Goal: Obtain resource: Download file/media

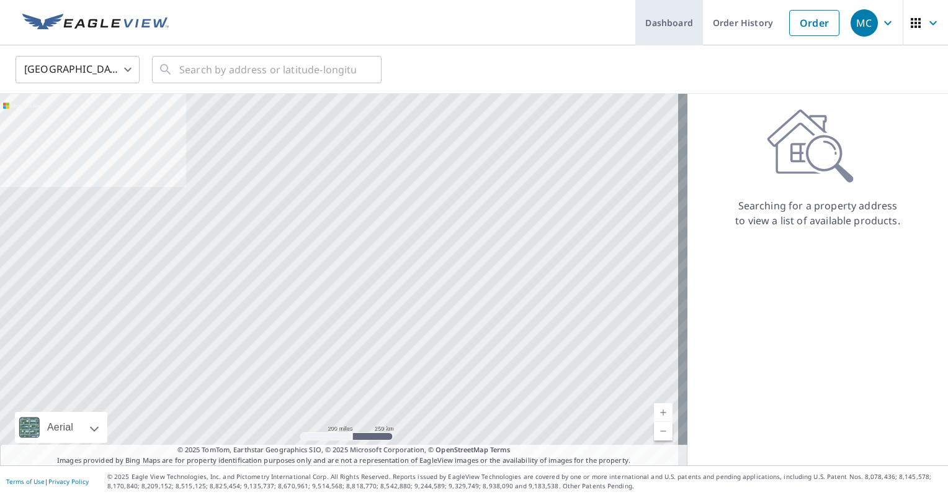
click at [682, 22] on link "Dashboard" at bounding box center [670, 22] width 68 height 45
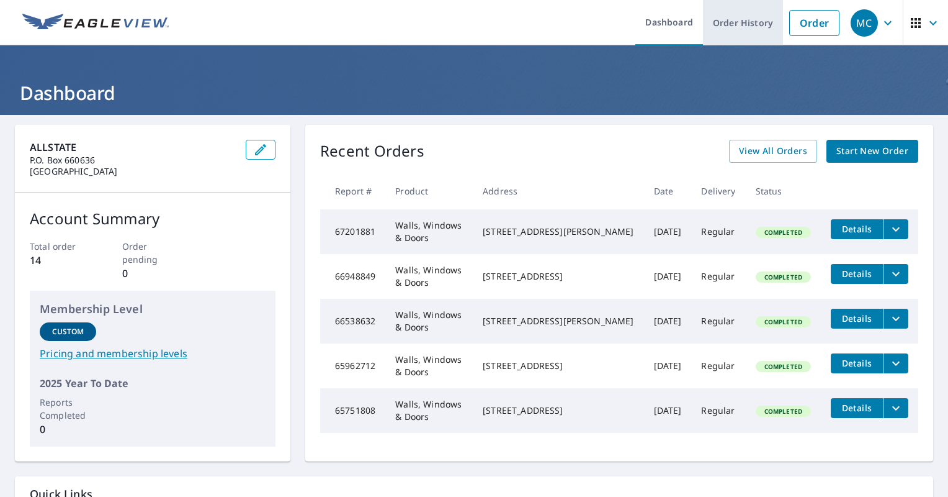
click at [727, 19] on link "Order History" at bounding box center [743, 22] width 80 height 45
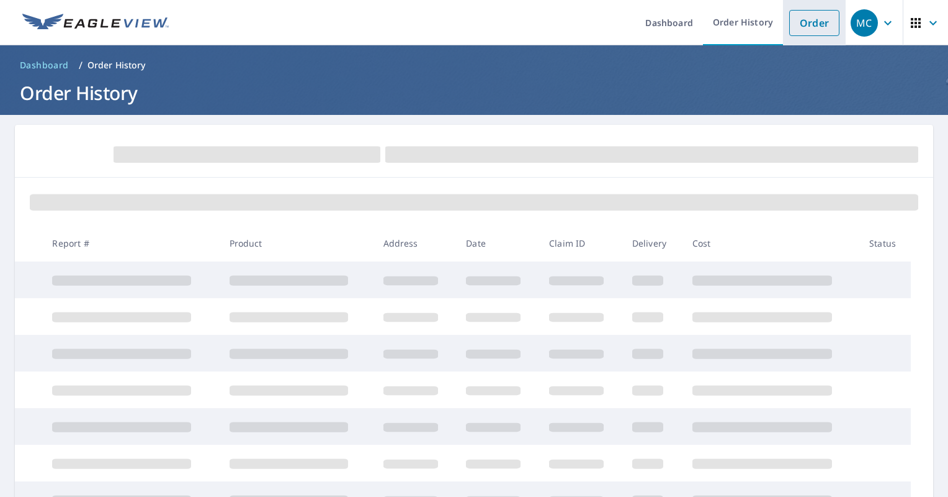
click at [794, 23] on link "Order" at bounding box center [815, 23] width 50 height 26
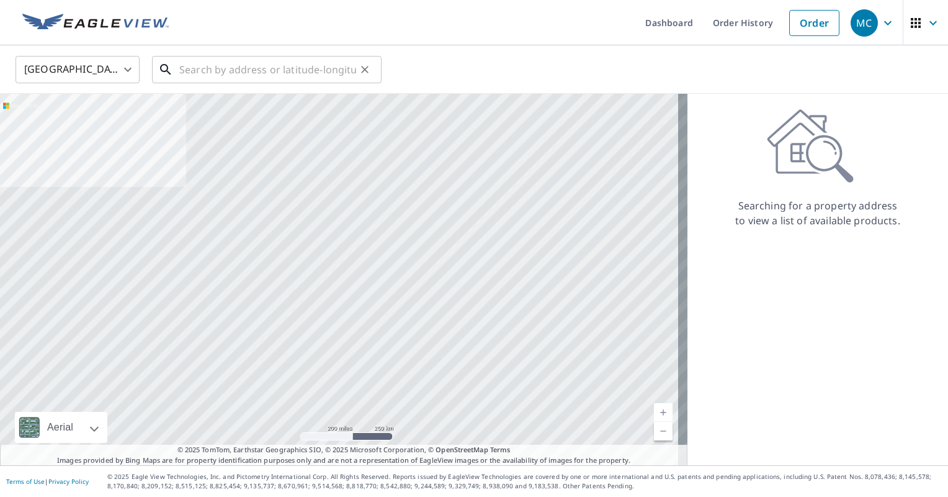
click at [261, 70] on input "text" at bounding box center [267, 69] width 177 height 35
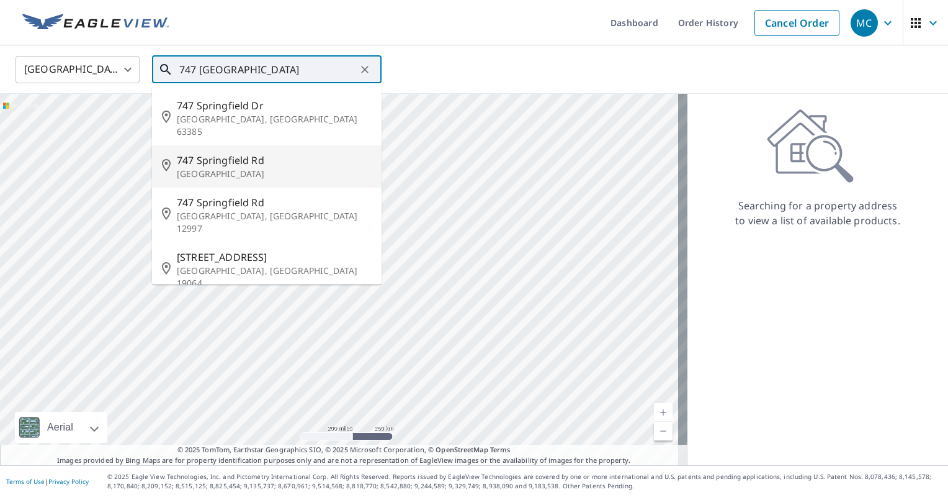
click at [259, 153] on span "747 Springfield Rd" at bounding box center [274, 160] width 195 height 15
type input "[STREET_ADDRESS]"
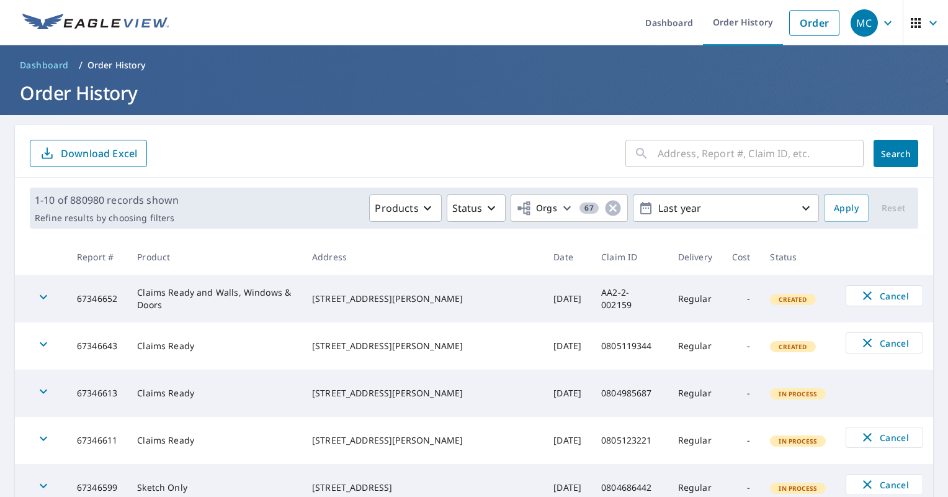
click at [693, 148] on input "text" at bounding box center [761, 153] width 206 height 35
type input "[GEOGRAPHIC_DATA]"
click at [884, 156] on span "Search" at bounding box center [896, 154] width 25 height 12
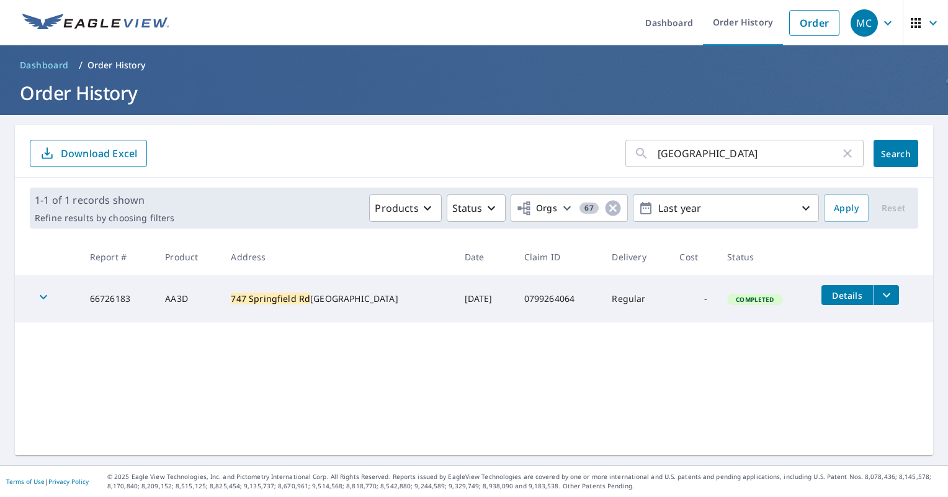
click at [881, 301] on button "filesDropdownBtn-66726183" at bounding box center [886, 295] width 25 height 20
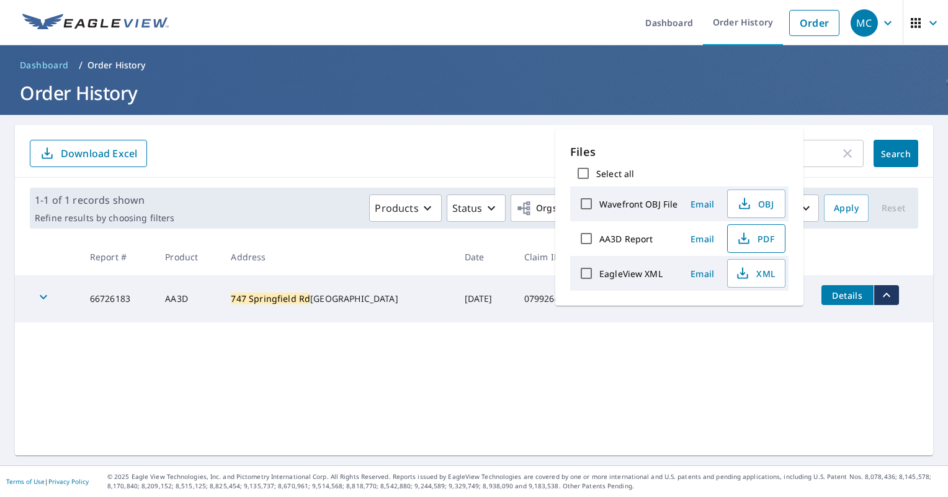
click at [762, 239] on span "PDF" at bounding box center [756, 238] width 40 height 15
click at [654, 364] on div "747 springfield rd ​ Search Download Excel 1-1 of 1 records shown Refine result…" at bounding box center [474, 290] width 919 height 330
